Goal: Communication & Community: Connect with others

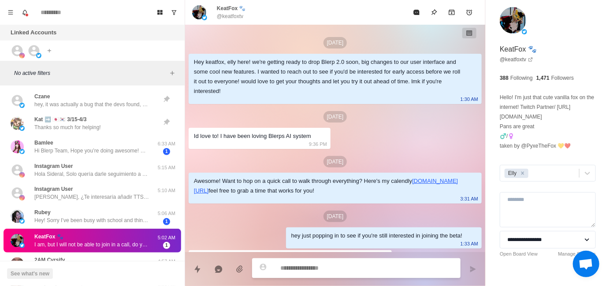
scroll to position [21, 0]
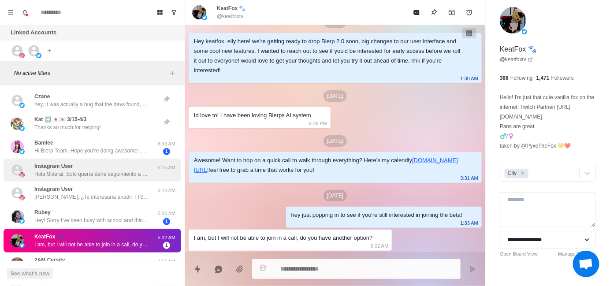
click at [100, 164] on div "Instagram User [PERSON_NAME], Solo quería darle seguimiento a mi mensaje anteri…" at bounding box center [91, 170] width 115 height 16
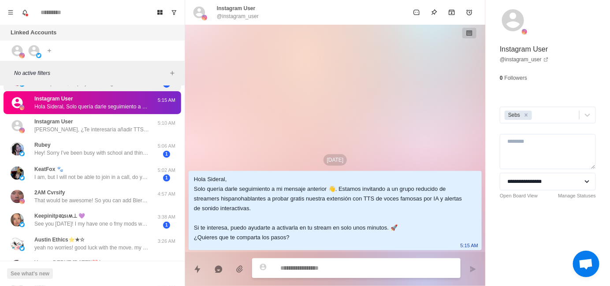
scroll to position [88, 0]
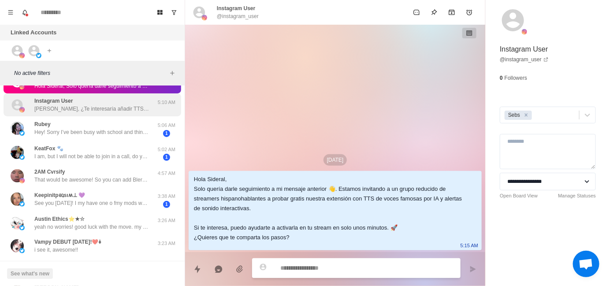
click at [94, 115] on div "Instagram User [PERSON_NAME], ¿Te interesaría añadir TTS con voces de personaje…" at bounding box center [93, 104] width 178 height 23
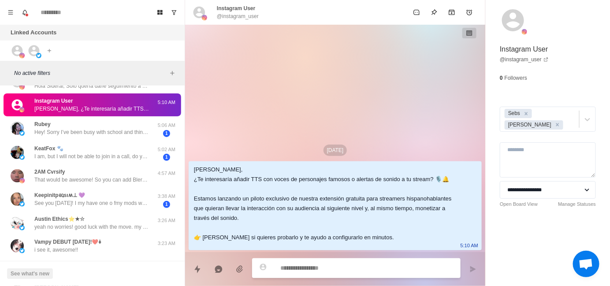
click at [232, 103] on div "[DATE] [PERSON_NAME], ¿Te interesaría añadir TTS con voces de personajes famoso…" at bounding box center [335, 138] width 300 height 227
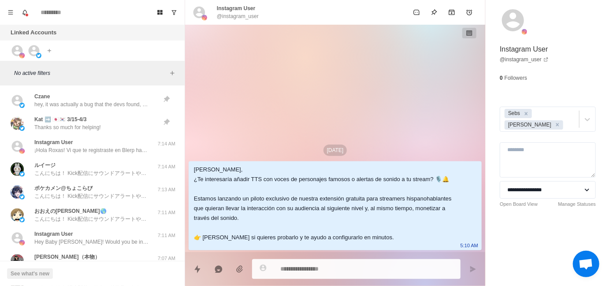
scroll to position [0, 0]
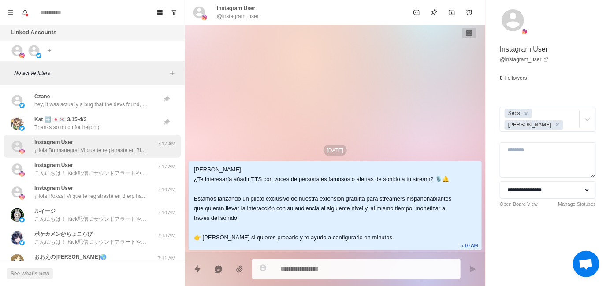
click at [108, 150] on p "¡Hola Brumanegra! Vi que te registraste en Blerp hace poco, soy Sebs y formo pa…" at bounding box center [91, 150] width 115 height 8
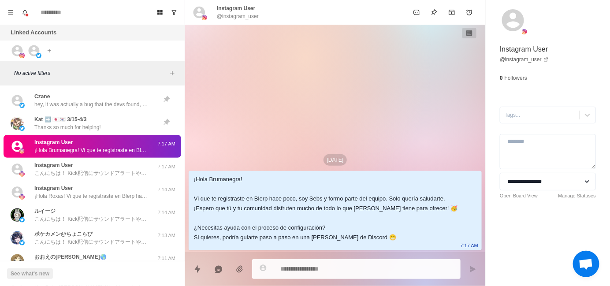
click at [538, 123] on div "**********" at bounding box center [548, 119] width 124 height 238
click at [530, 117] on div at bounding box center [539, 115] width 70 height 10
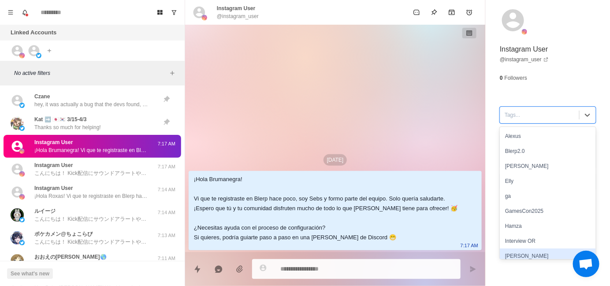
click at [519, 253] on div "[PERSON_NAME]" at bounding box center [548, 255] width 96 height 15
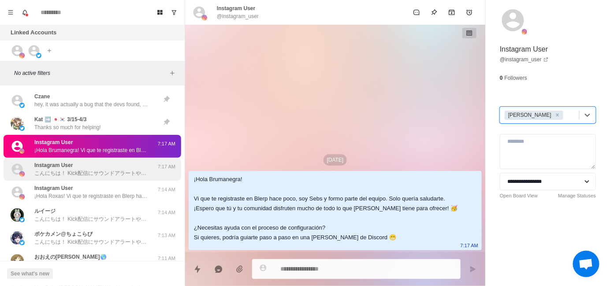
click at [87, 170] on p "こんにちは！ Kick配信にサウンドアラートや無料のTTS（読み上げ機能）、メディアシェアを追加してみませんか？ BlerpはKickと提携し、視聴者がサウン…" at bounding box center [91, 173] width 115 height 8
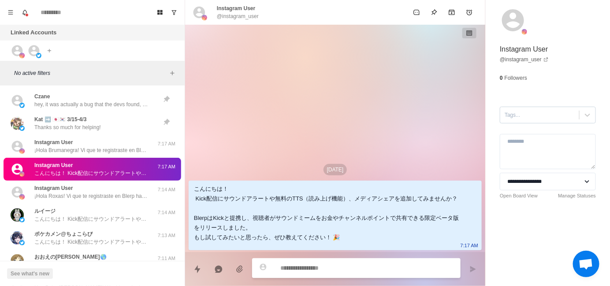
click at [508, 114] on div at bounding box center [539, 115] width 70 height 10
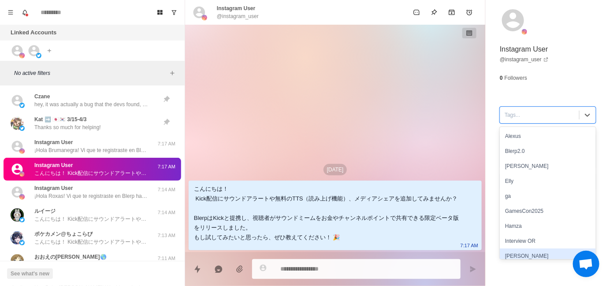
click at [517, 254] on div "[PERSON_NAME]" at bounding box center [548, 255] width 96 height 15
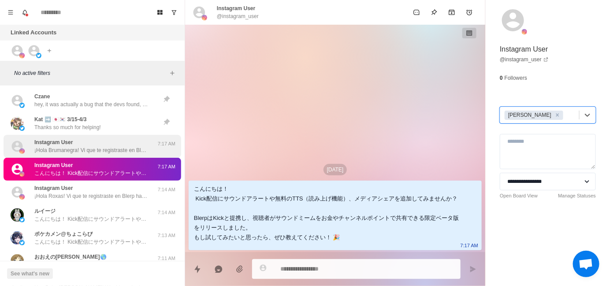
click at [92, 152] on p "¡Hola Brumanegra! Vi que te registraste en Blerp hace poco, soy Sebs y formo pa…" at bounding box center [91, 150] width 115 height 8
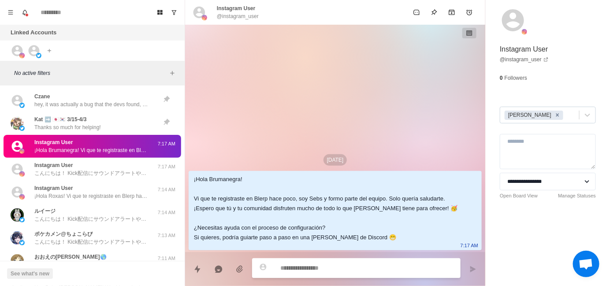
click at [554, 114] on icon "Remove Jayson" at bounding box center [557, 115] width 6 height 6
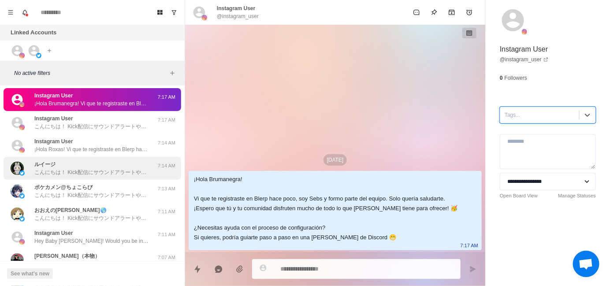
scroll to position [44, 0]
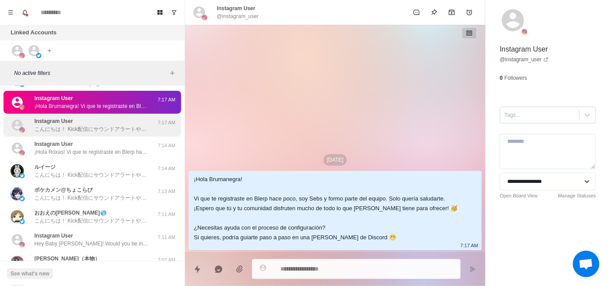
click at [130, 123] on div "Instagram User こんにちは！ Kick配信にサウンドアラートや無料のTTS（読み上げ機能）、メディアシェアを追加してみませんか？ BlerpはK…" at bounding box center [91, 125] width 115 height 16
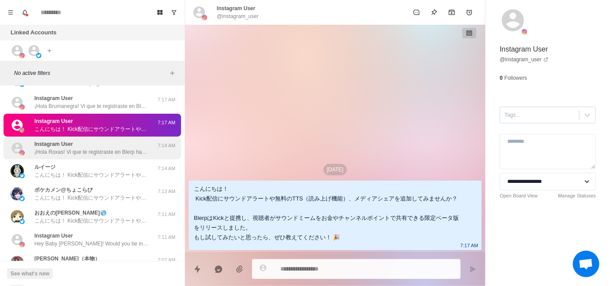
click at [116, 144] on div "Instagram User ¡[PERSON_NAME]! Vi que te registraste en Blerp hace poco, soy Se…" at bounding box center [91, 148] width 115 height 16
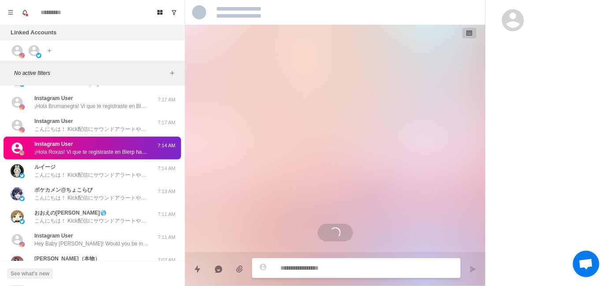
type textarea "*"
select select "**********"
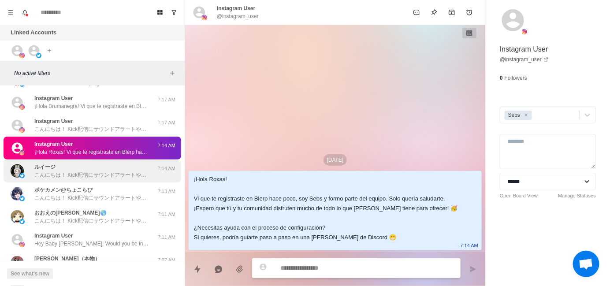
click at [117, 178] on p "こんにちは！ Kick配信にサウンドアラートや無料のTTS（読み上げ機能）、メディアシェアを追加してみませんか？ BlerpはKickと提携し、視聴者がサウン…" at bounding box center [91, 175] width 115 height 8
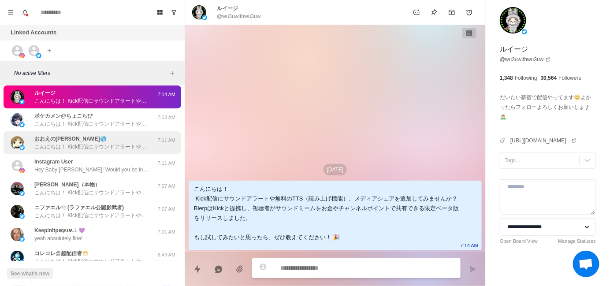
scroll to position [88, 0]
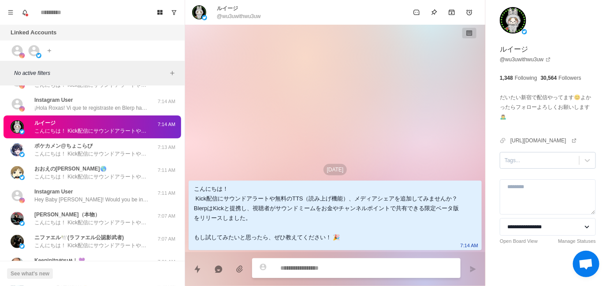
click at [510, 165] on div at bounding box center [539, 161] width 70 height 10
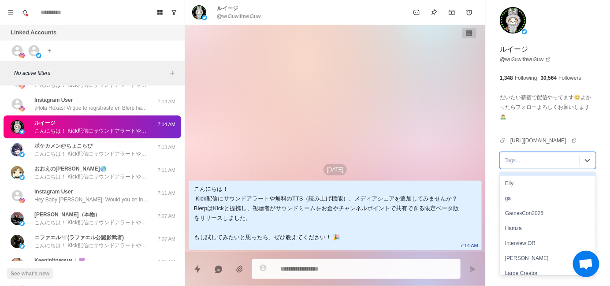
scroll to position [44, 0]
click at [518, 262] on div "[PERSON_NAME]" at bounding box center [548, 257] width 96 height 15
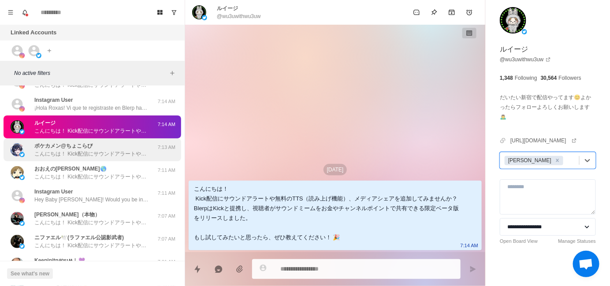
click at [86, 152] on p "こんにちは！ Kick配信にサウンドアラートや無料のTTS（読み上げ機能）、メディアシェアを追加してみませんか？ BlerpはKickと提携し、視聴者がサウン…" at bounding box center [91, 154] width 115 height 8
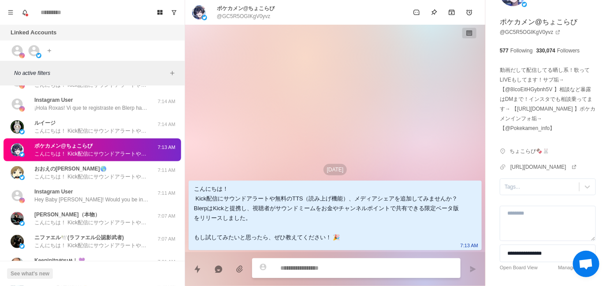
scroll to position [76, 0]
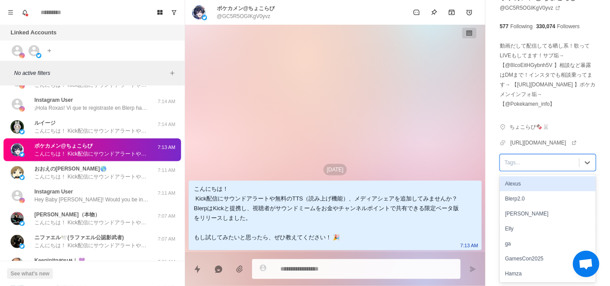
click at [508, 162] on div at bounding box center [539, 163] width 70 height 10
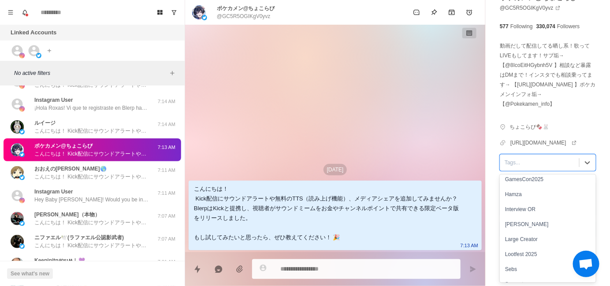
scroll to position [88, 0]
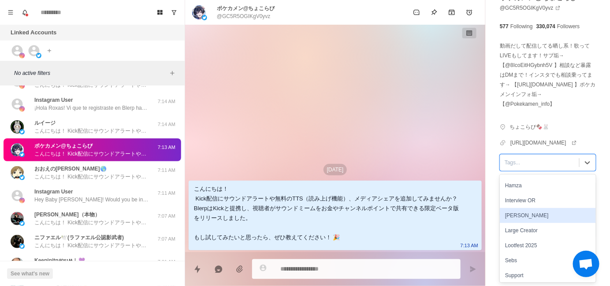
click at [516, 217] on div "[PERSON_NAME]" at bounding box center [548, 215] width 96 height 15
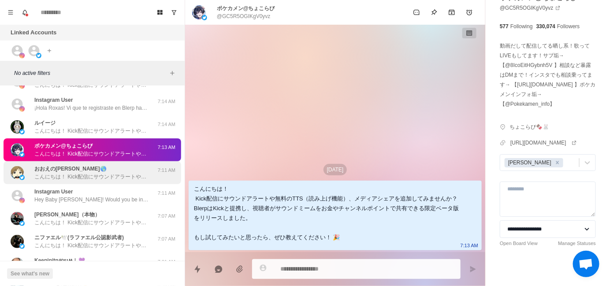
click at [68, 182] on div "おおえの[PERSON_NAME]🌎 こんにちは！ Kick配信にサウンドアラートや無料のTTS（読み上げ機能）、メディアシェアを追加してみませんか？ Ble…" at bounding box center [93, 172] width 178 height 23
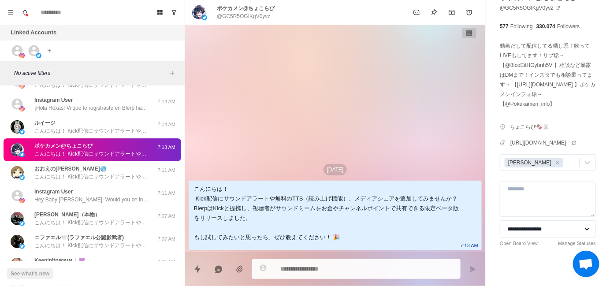
scroll to position [0, 0]
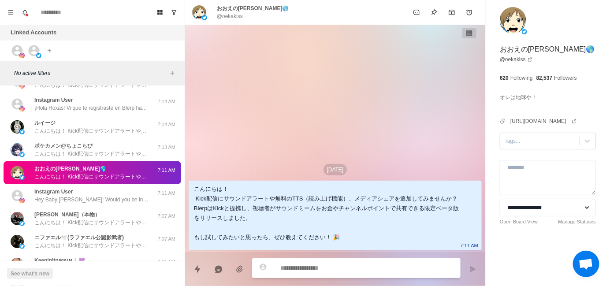
click at [513, 139] on div at bounding box center [539, 141] width 70 height 10
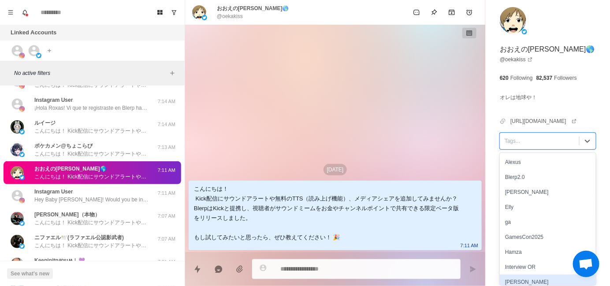
click at [524, 280] on div "[PERSON_NAME]" at bounding box center [548, 281] width 96 height 15
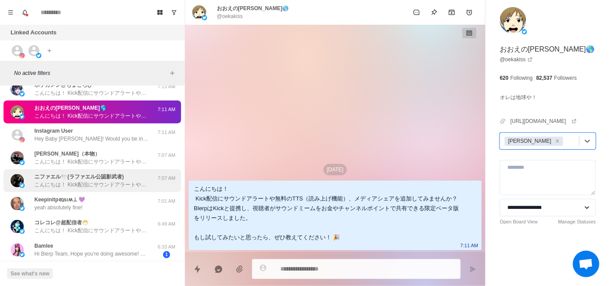
scroll to position [176, 0]
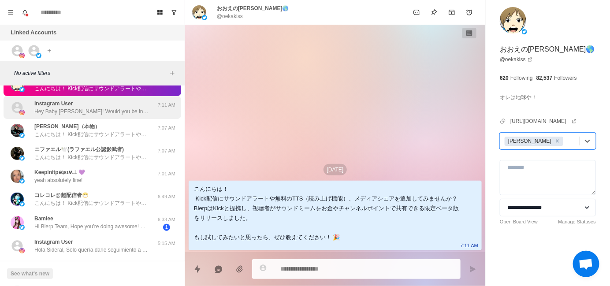
click at [109, 113] on p "Hey Baby [PERSON_NAME]! Would you be interested in adding sound alerts, free TT…" at bounding box center [91, 112] width 115 height 8
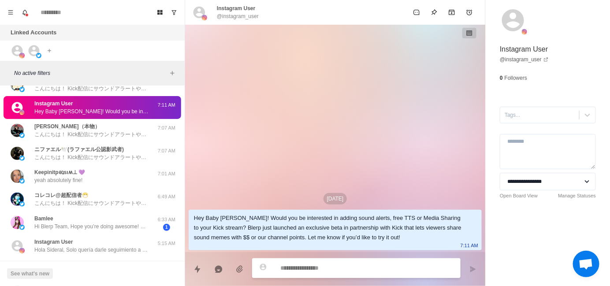
click at [519, 123] on div "**********" at bounding box center [548, 119] width 124 height 238
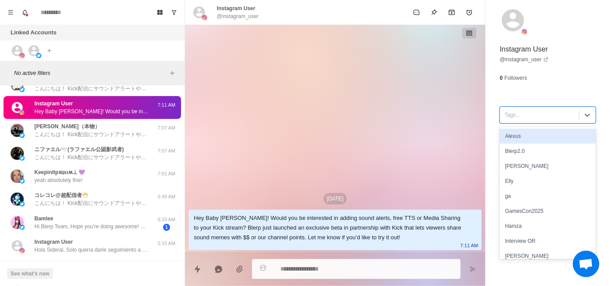
click at [516, 116] on div at bounding box center [539, 115] width 70 height 10
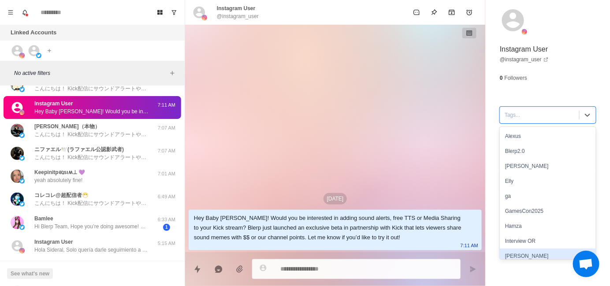
click at [517, 254] on div "[PERSON_NAME]" at bounding box center [548, 255] width 96 height 15
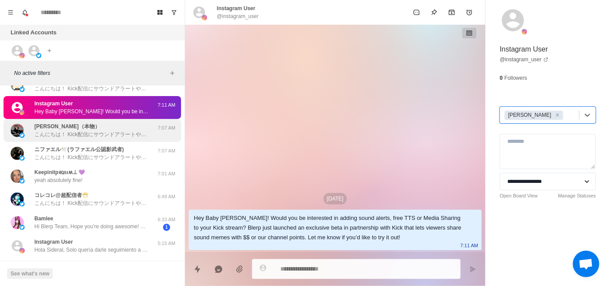
click at [124, 126] on div "[PERSON_NAME]（本物） こんにちは！ Kick配信にサウンドアラートや無料のTTS（読み上げ機能）、メディアシェアを追加してみませんか？ Bler…" at bounding box center [91, 130] width 115 height 16
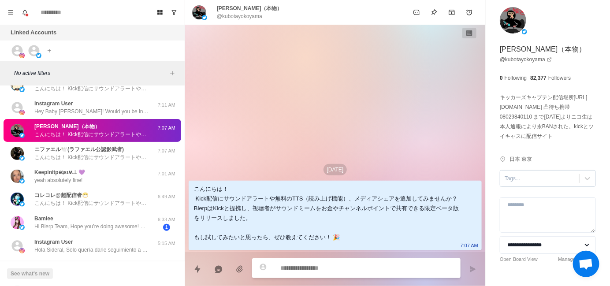
click at [504, 180] on input "text" at bounding box center [504, 178] width 1 height 8
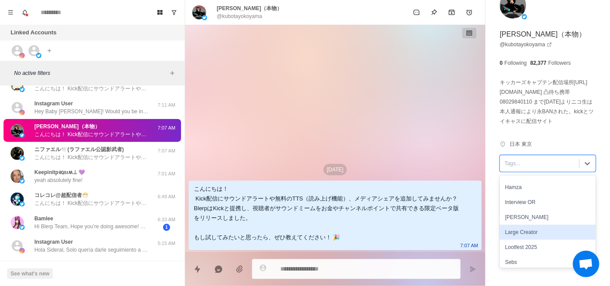
scroll to position [88, 0]
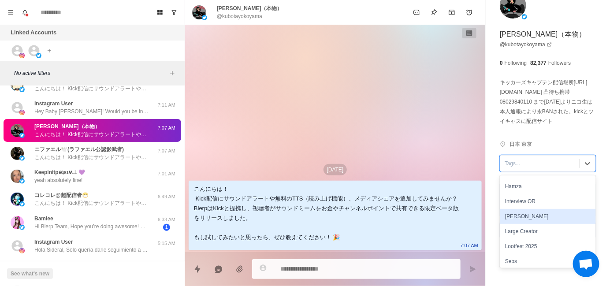
click at [534, 221] on div "[PERSON_NAME]" at bounding box center [548, 216] width 96 height 15
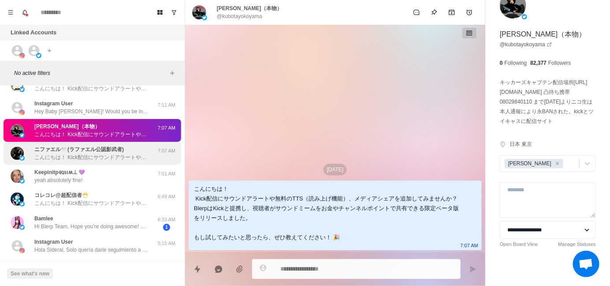
click at [84, 156] on p "こんにちは！ Kick配信にサウンドアラートや無料のTTS（読み上げ機能）、メディアシェアを追加してみませんか？ BlerpはKickと提携し、視聴者がサウン…" at bounding box center [91, 157] width 115 height 8
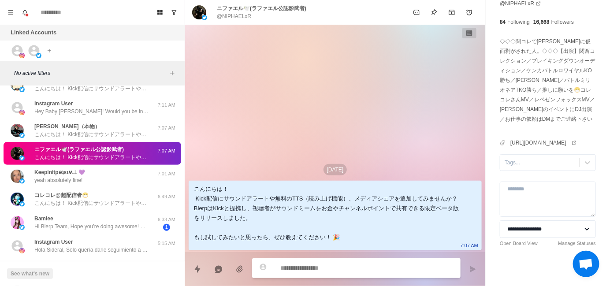
scroll to position [99, 0]
click at [522, 174] on div "**********" at bounding box center [548, 109] width 124 height 352
click at [520, 167] on div at bounding box center [539, 163] width 70 height 10
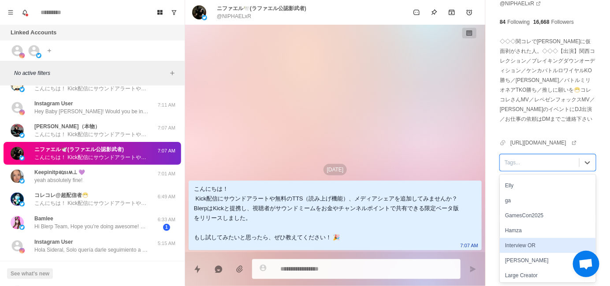
scroll to position [44, 0]
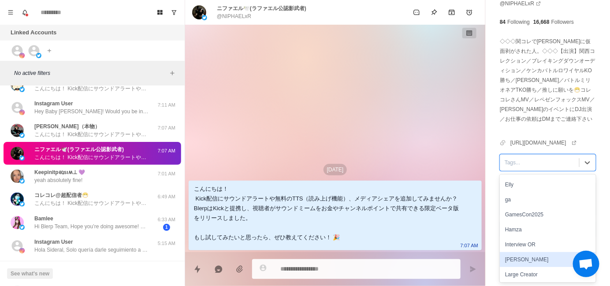
click at [528, 260] on div "[PERSON_NAME]" at bounding box center [548, 259] width 96 height 15
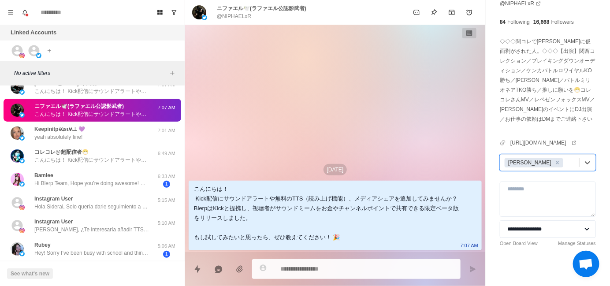
scroll to position [220, 0]
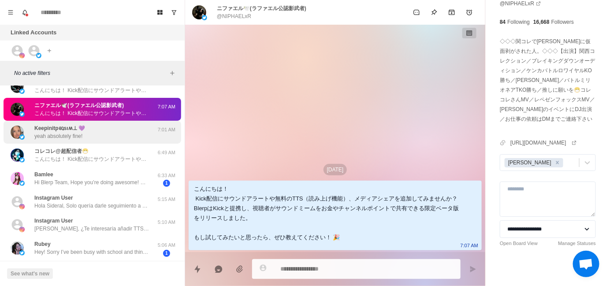
click at [102, 135] on div "Keepinitpǝʇsıʍ⊥ 💜 yeah absolutely fine!" at bounding box center [83, 132] width 145 height 16
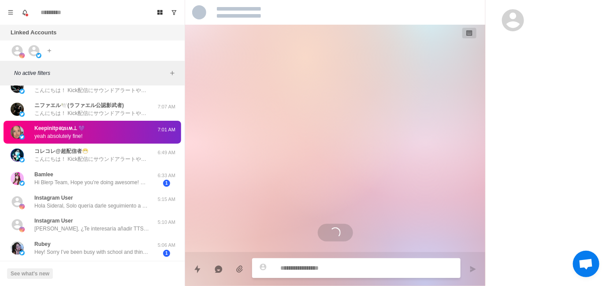
scroll to position [518, 0]
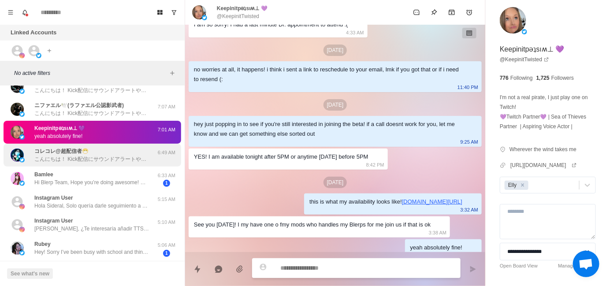
click at [99, 157] on p "こんにちは！ Kick配信にサウンドアラートや無料のTTS（読み上げ機能）、メディアシェアを追加してみませんか？ BlerpはKickと提携し、視聴者がサウン…" at bounding box center [91, 159] width 115 height 8
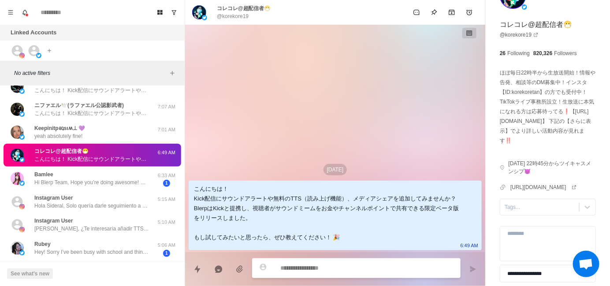
scroll to position [76, 0]
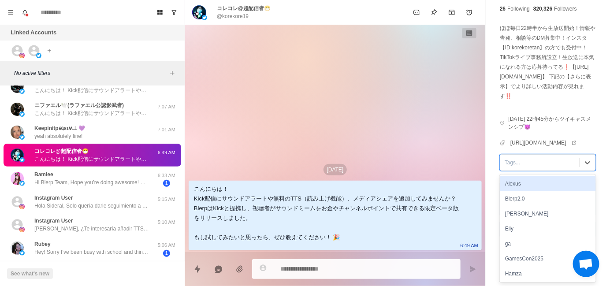
click at [514, 164] on div at bounding box center [539, 163] width 70 height 10
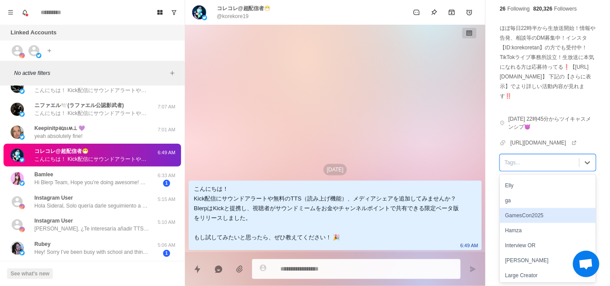
scroll to position [44, 0]
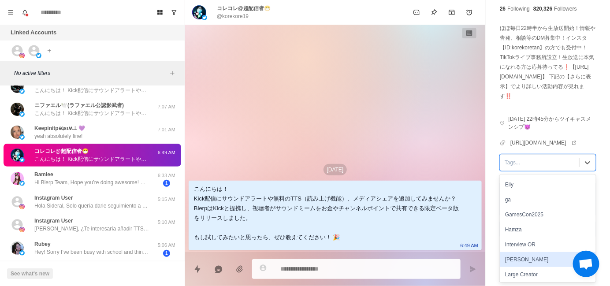
click at [515, 260] on div "[PERSON_NAME]" at bounding box center [548, 259] width 96 height 15
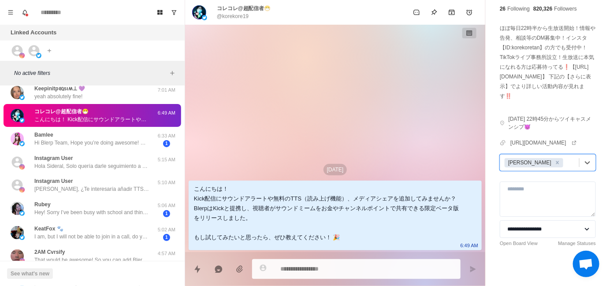
scroll to position [264, 0]
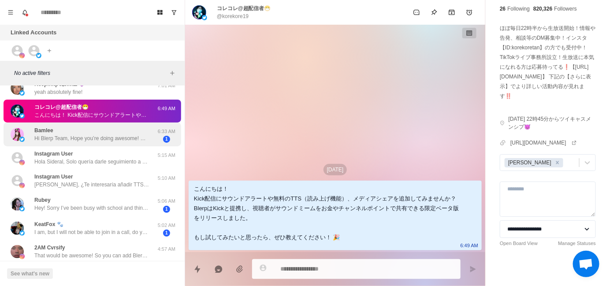
click at [108, 134] on p "Hi Blerp Team, Hope you’re doing awesome! My name’s [PERSON_NAME], and I’m a DJ…" at bounding box center [91, 138] width 115 height 8
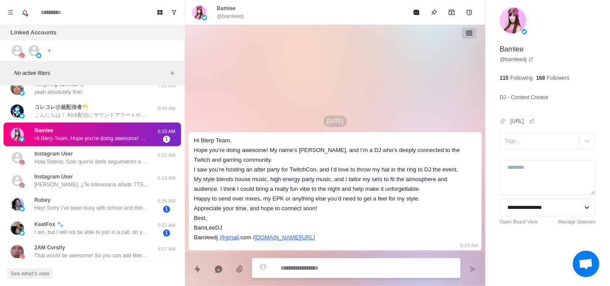
click at [276, 113] on div "[DATE] Hi Blerp Team, Hope you’re doing awesome! My name’s [PERSON_NAME], and I…" at bounding box center [335, 138] width 300 height 227
click at [517, 60] on link "@ bamleedj" at bounding box center [517, 60] width 34 height 8
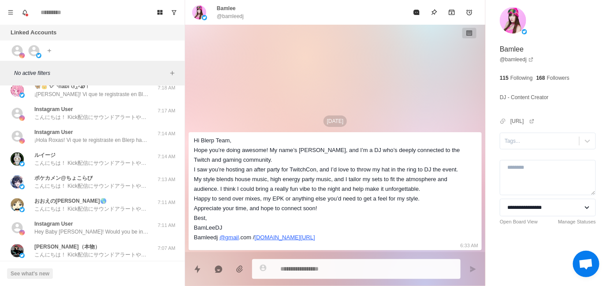
type textarea "*"
